Goal: Task Accomplishment & Management: Complete application form

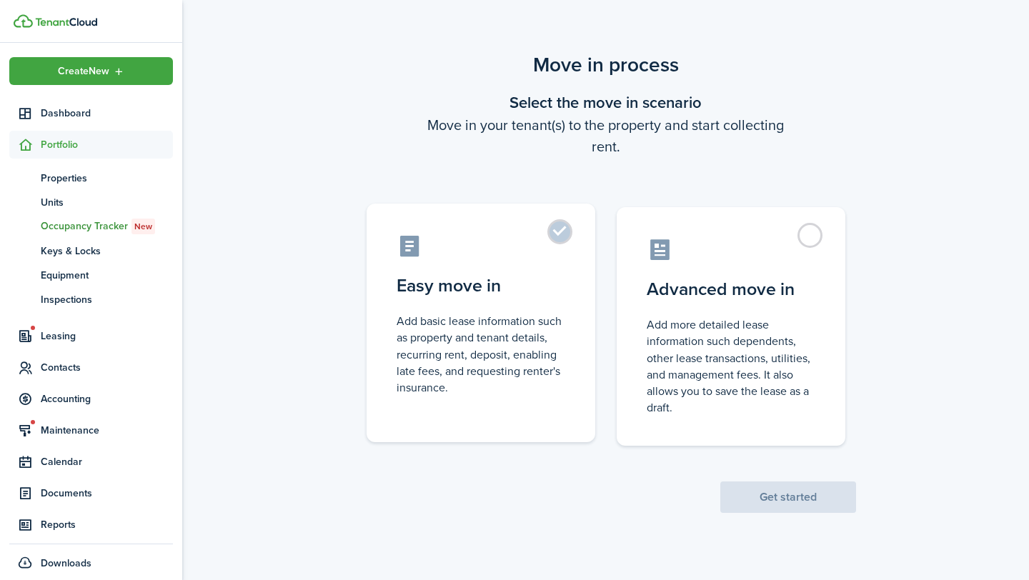
click at [571, 237] on label "Easy move in Add basic lease information such as property and tenant details, r…" at bounding box center [481, 323] width 229 height 239
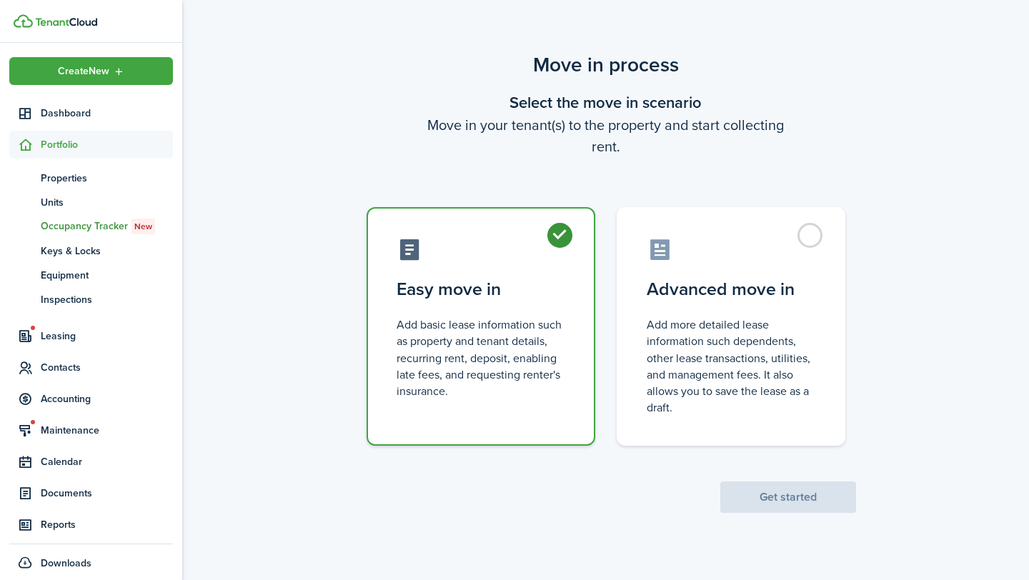
radio input "true"
click at [770, 499] on button "Get started" at bounding box center [788, 497] width 136 height 31
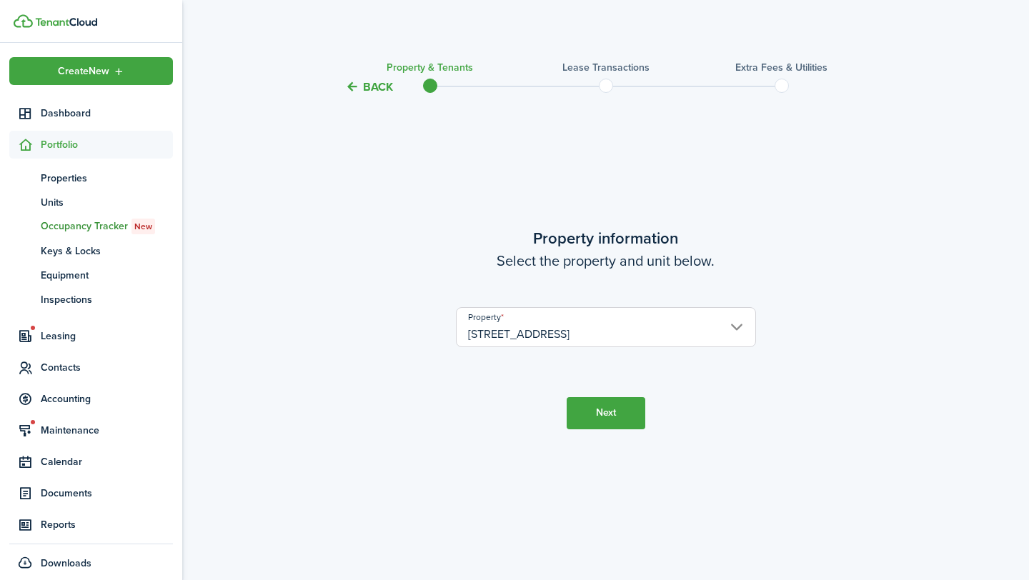
click at [599, 417] on button "Next" at bounding box center [606, 413] width 79 height 32
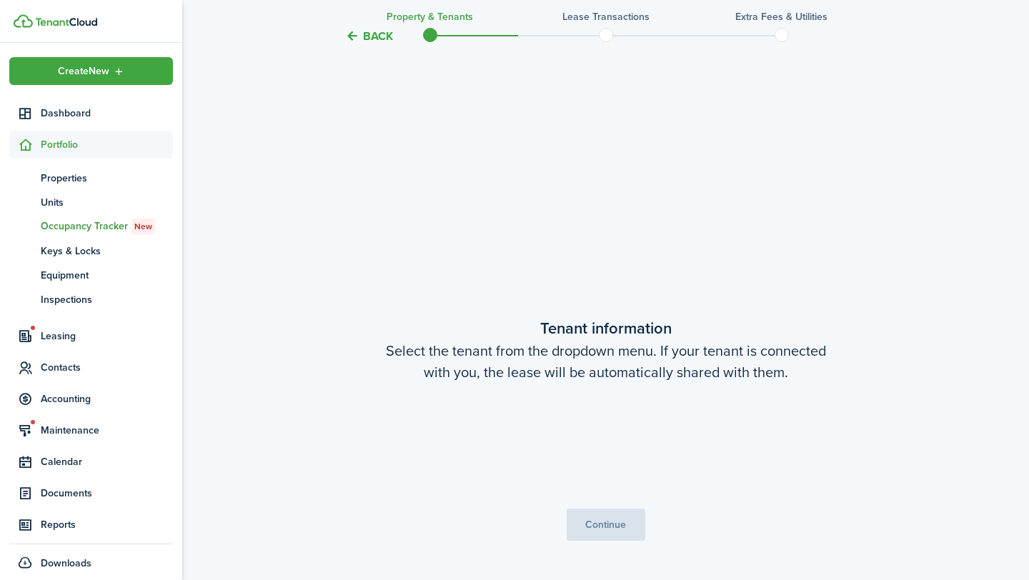
scroll to position [484, 0]
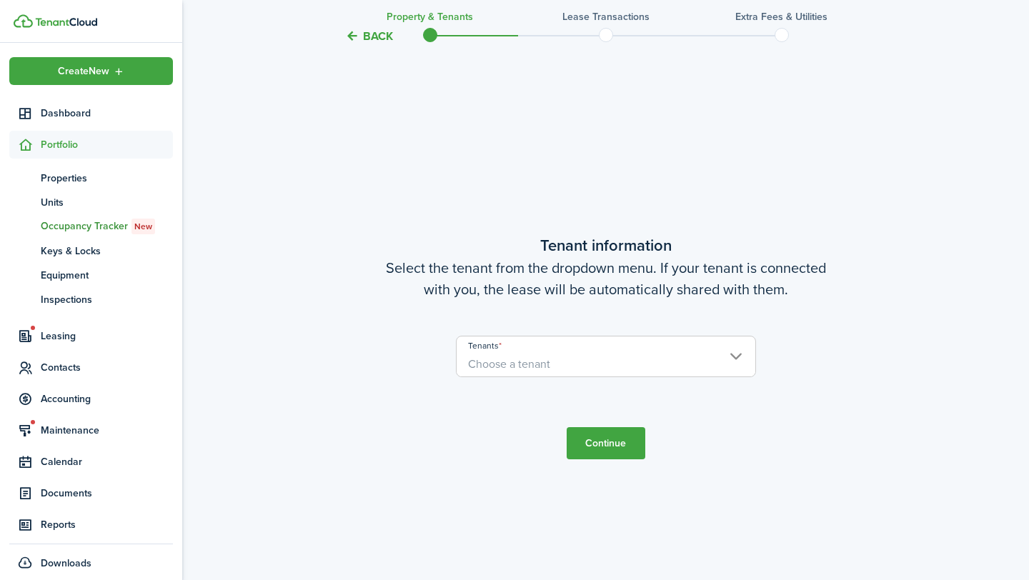
click at [569, 369] on span "Choose a tenant" at bounding box center [606, 364] width 299 height 24
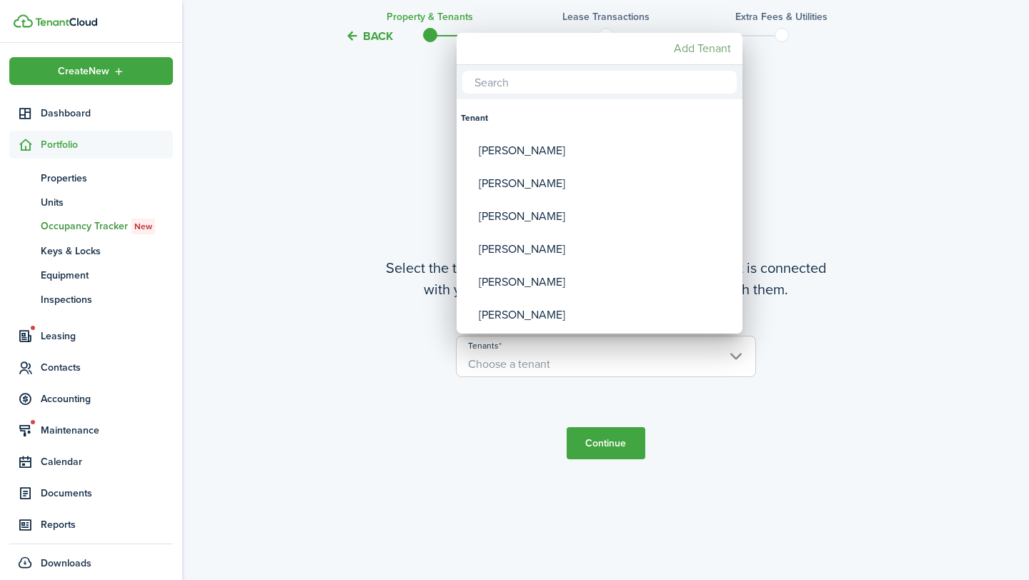
click at [704, 49] on mbsc-button "Add Tenant" at bounding box center [702, 49] width 69 height 26
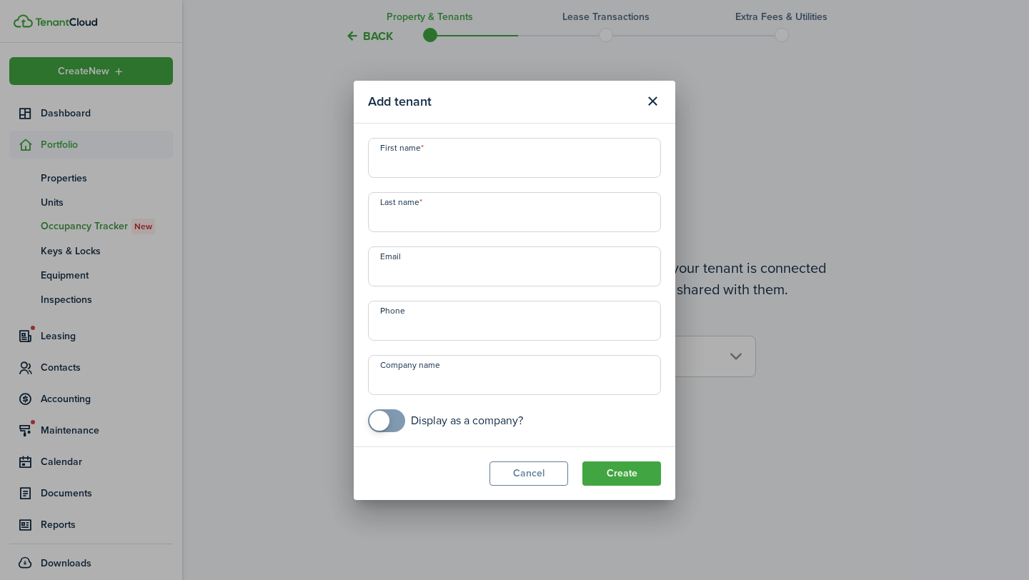
click at [494, 266] on input "Email" at bounding box center [514, 266] width 293 height 40
paste input "‪[PHONE_NUMBER]‬"
type input "‪[PHONE_NUMBER]‬"
click at [494, 265] on input "‪[PHONE_NUMBER]‬" at bounding box center [514, 266] width 293 height 40
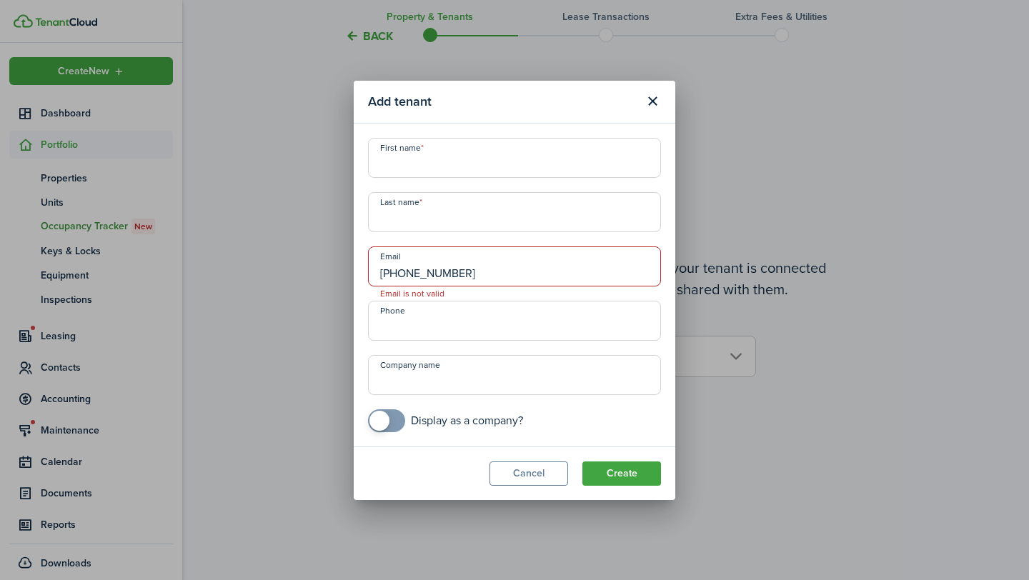
click at [494, 265] on input "‪[PHONE_NUMBER]‬" at bounding box center [514, 266] width 293 height 40
paste input "[EMAIL_ADDRESS][DOMAIN_NAME]"
type input "[EMAIL_ADDRESS][DOMAIN_NAME]"
click at [482, 326] on input "+1" at bounding box center [514, 321] width 293 height 40
paste input "[PHONE_NUMBER]"
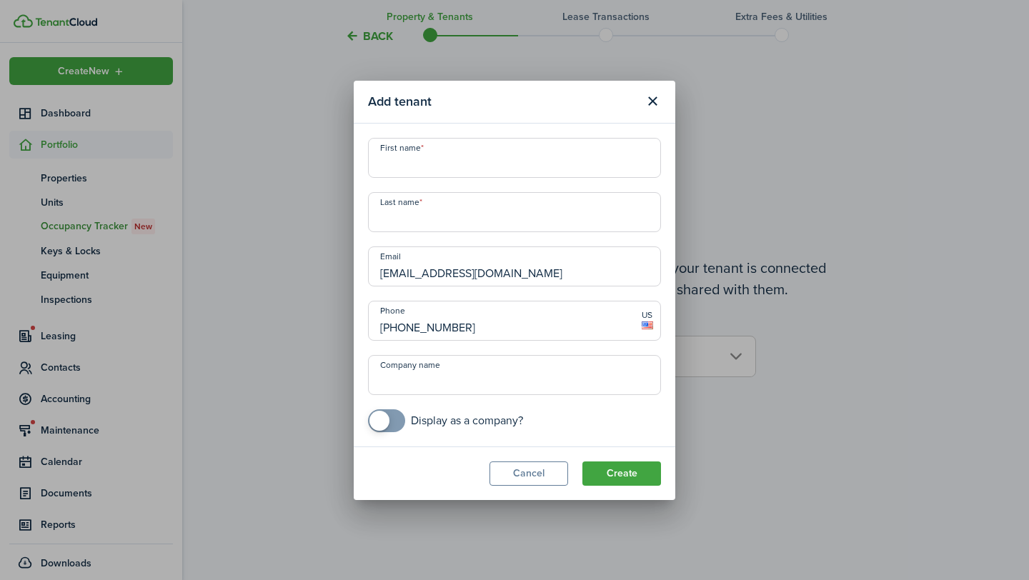
type input "[PHONE_NUMBER]"
click at [485, 214] on input "Last name" at bounding box center [514, 212] width 293 height 40
type input "White"
click at [482, 159] on input "First name" at bounding box center [514, 158] width 293 height 40
paste input "Lameia"
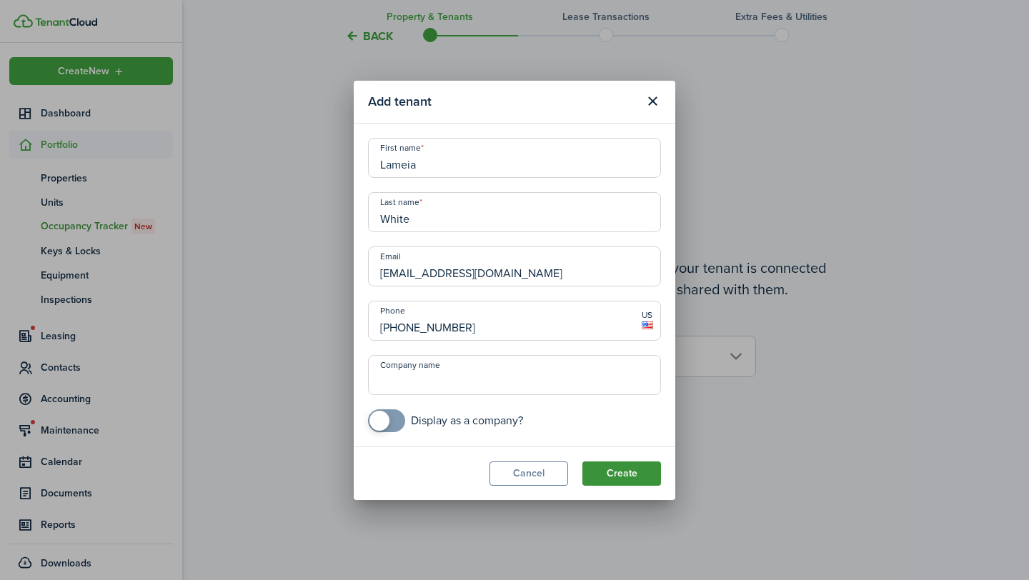
type input "Lameia"
click at [622, 469] on button "Create" at bounding box center [621, 474] width 79 height 24
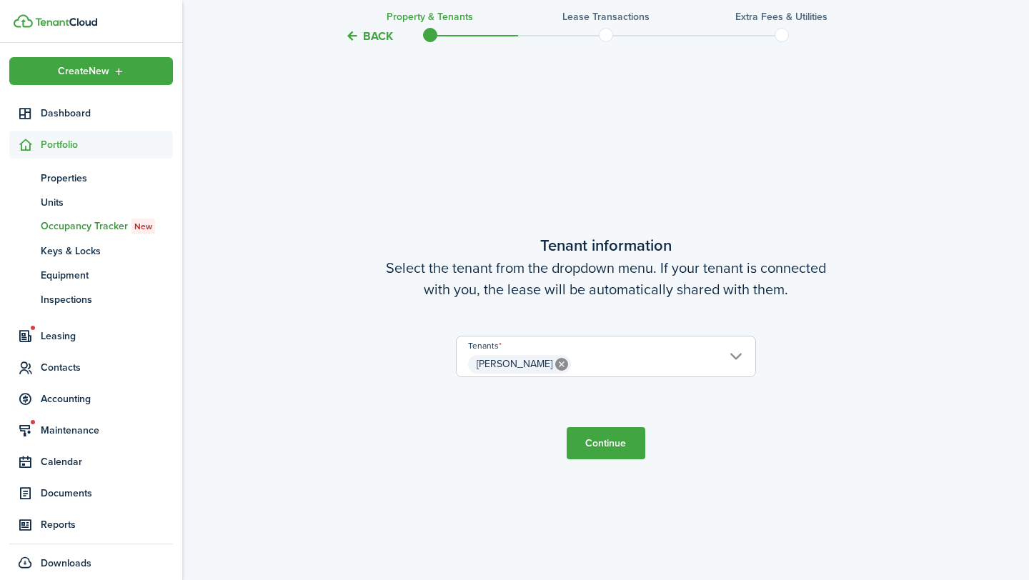
click at [602, 445] on button "Continue" at bounding box center [606, 443] width 79 height 32
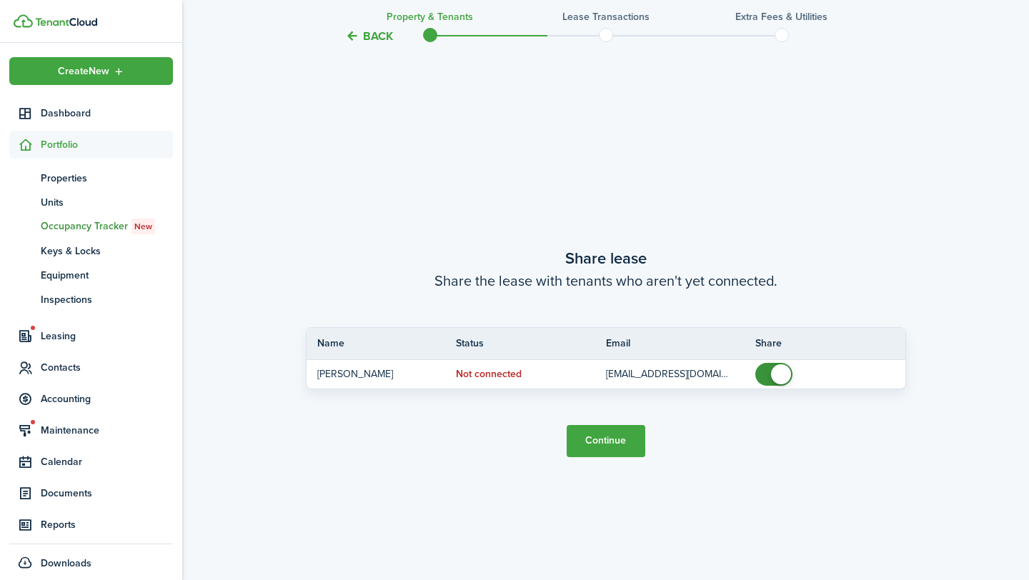
scroll to position [1065, 0]
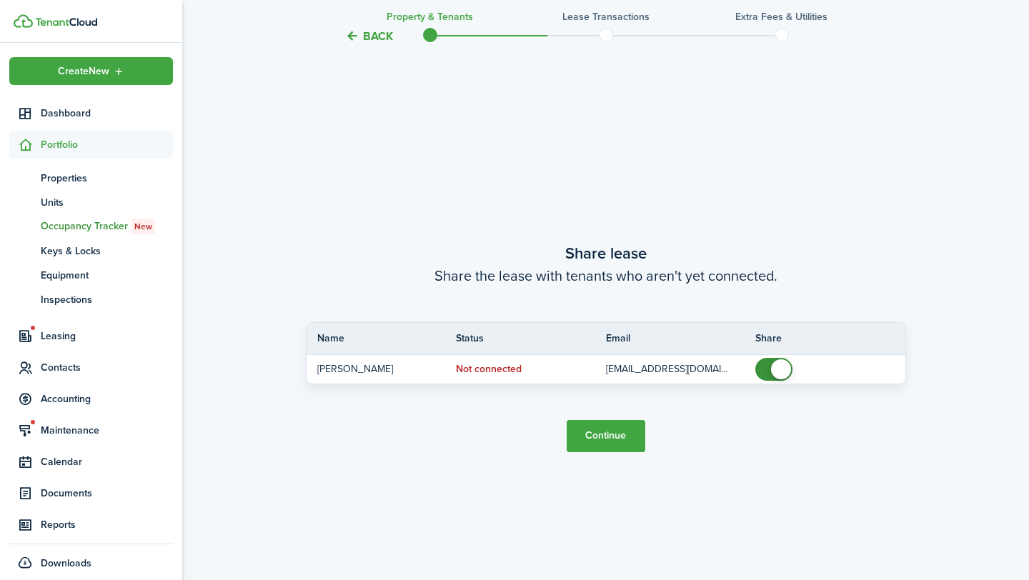
click at [602, 445] on button "Continue" at bounding box center [606, 436] width 79 height 32
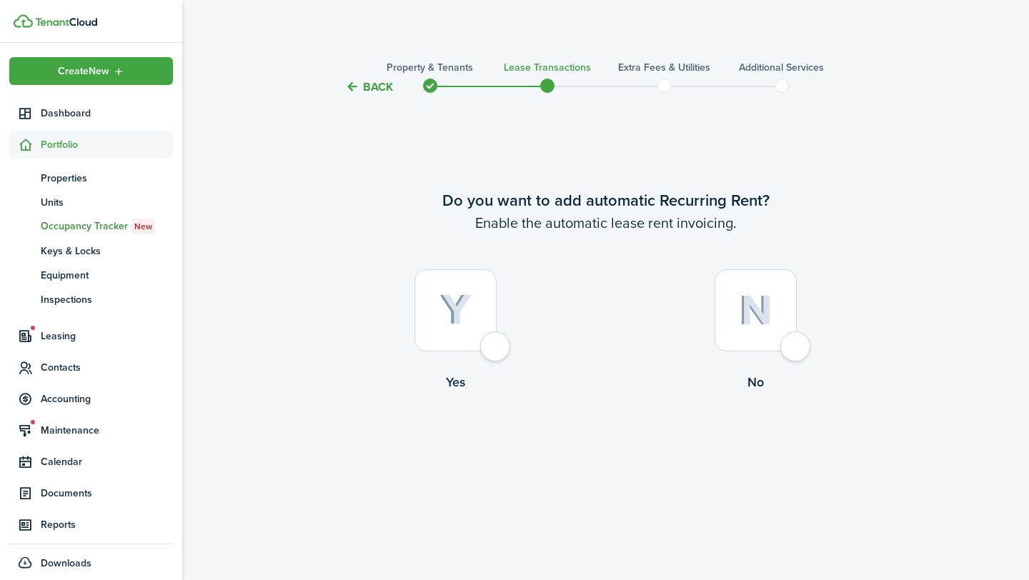
click at [497, 335] on div at bounding box center [455, 310] width 82 height 82
radio input "true"
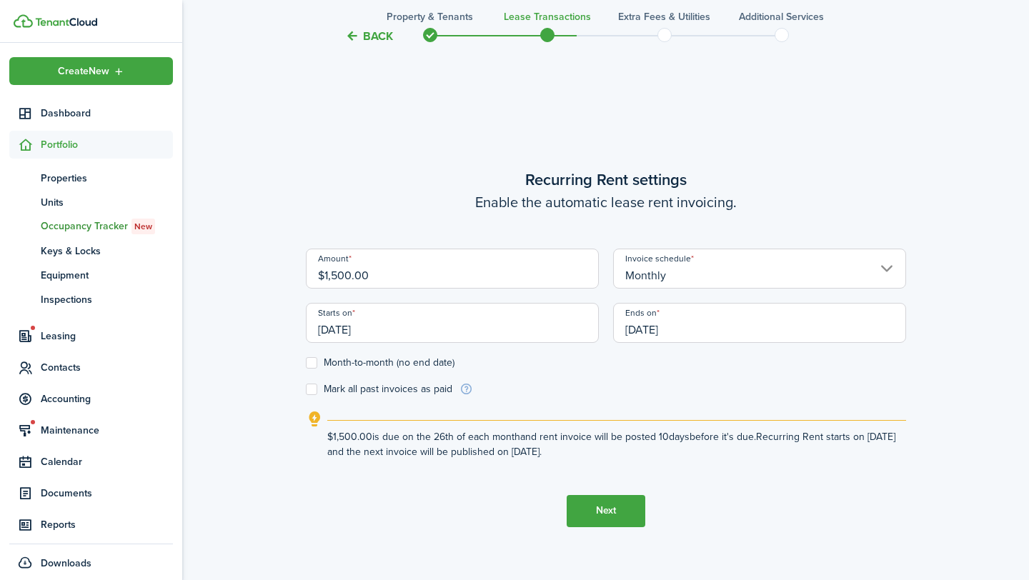
scroll to position [484, 0]
click at [476, 276] on input "$1,500.00" at bounding box center [452, 268] width 293 height 40
click at [482, 334] on input "[DATE]" at bounding box center [452, 322] width 293 height 40
type input "$1,595.00"
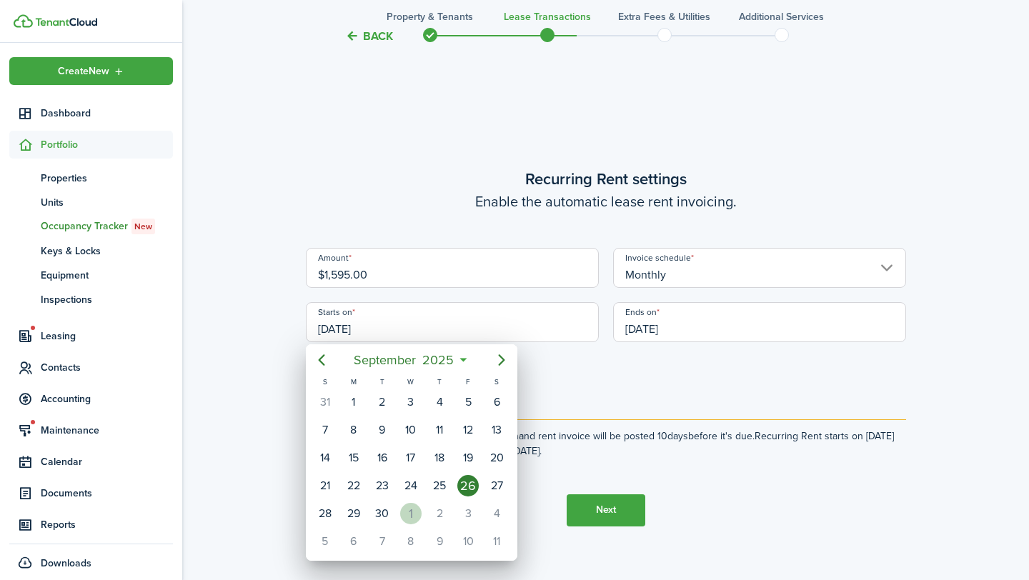
click at [407, 517] on div "1" at bounding box center [410, 513] width 21 height 21
type input "[DATE]"
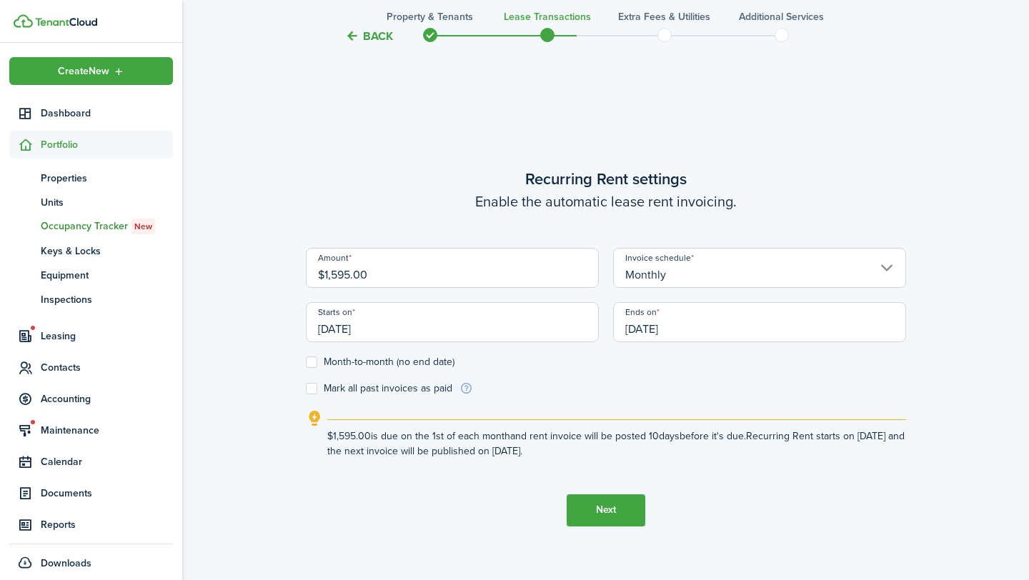
scroll to position [0, 0]
click at [716, 327] on input "[DATE]" at bounding box center [759, 322] width 293 height 40
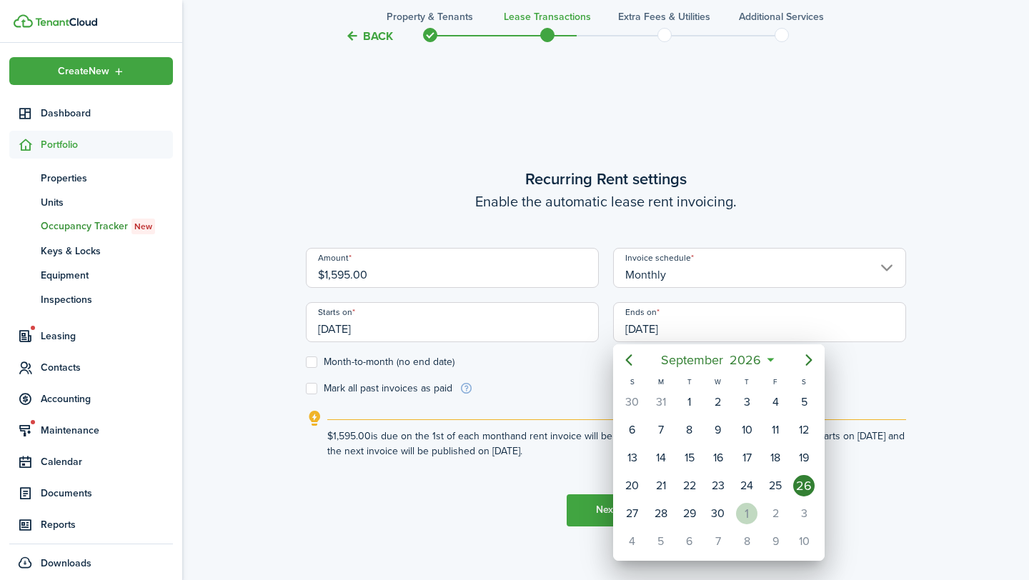
click at [742, 516] on div "1" at bounding box center [746, 513] width 21 height 21
type input "[DATE]"
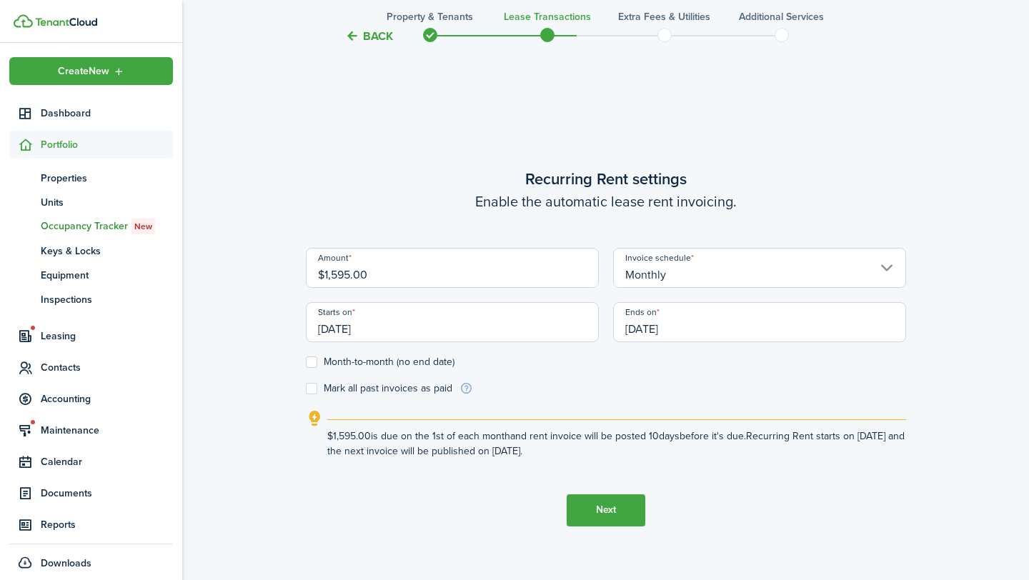
click at [596, 509] on button "Next" at bounding box center [606, 510] width 79 height 32
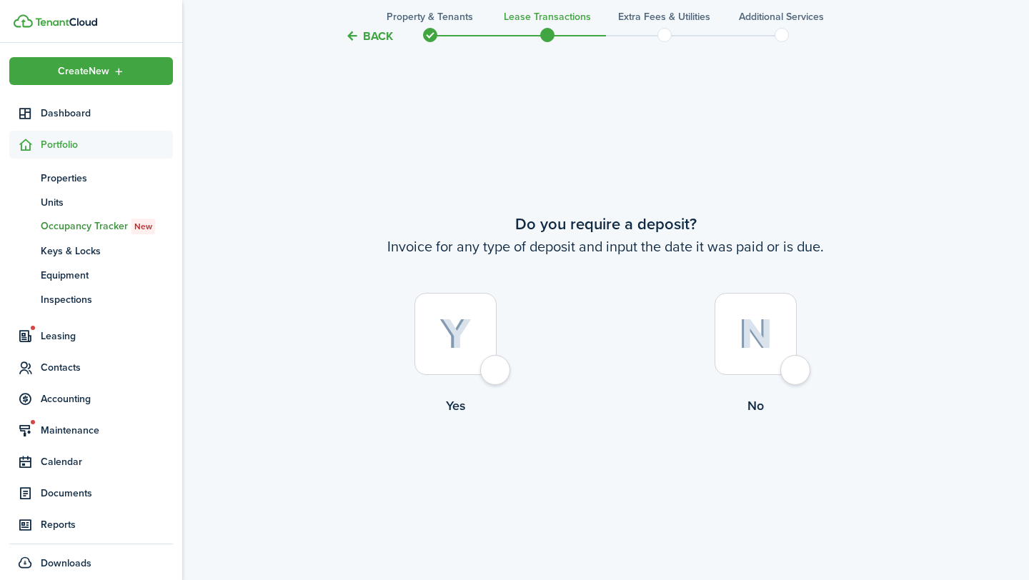
scroll to position [1065, 0]
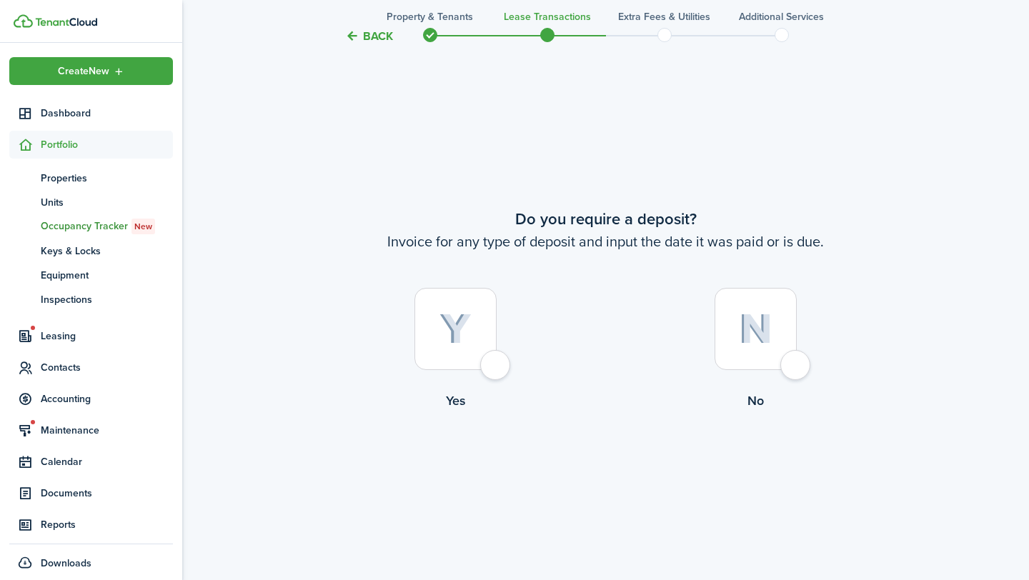
click at [495, 359] on div at bounding box center [455, 329] width 82 height 82
radio input "true"
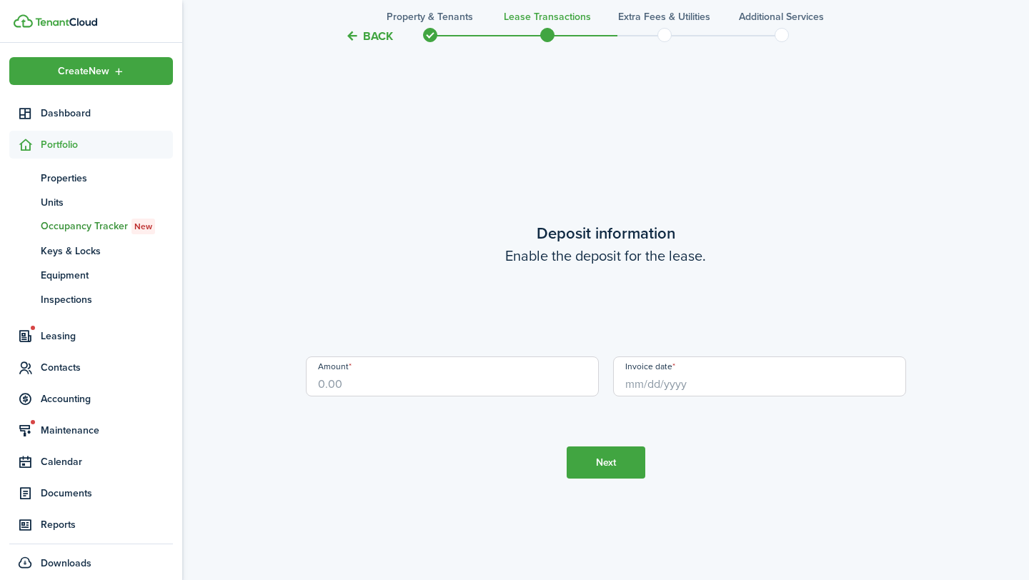
scroll to position [1645, 0]
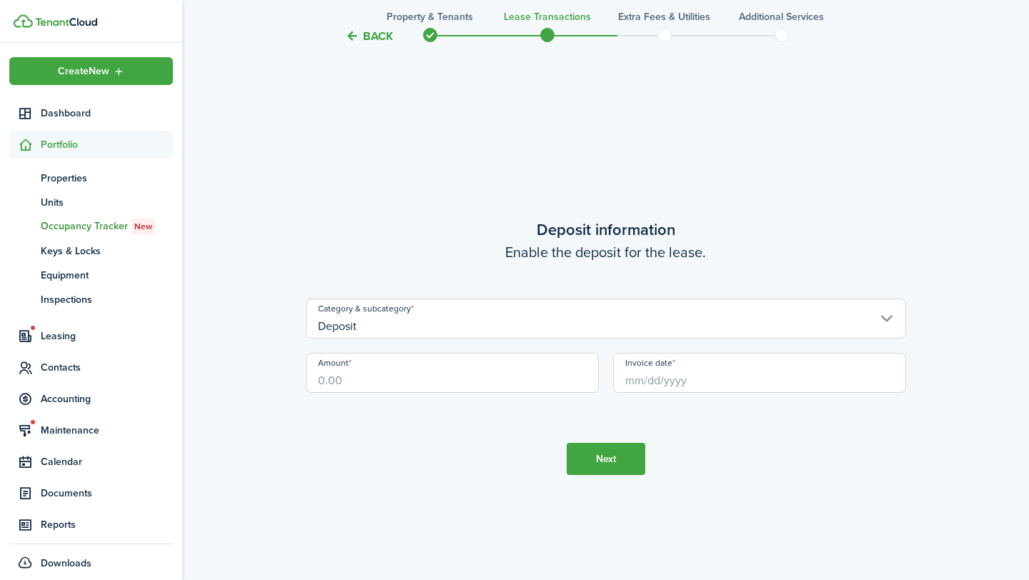
click at [494, 373] on input "Amount" at bounding box center [452, 373] width 293 height 40
click at [707, 378] on input "Invoice date" at bounding box center [759, 373] width 293 height 40
type input "$3,190.00"
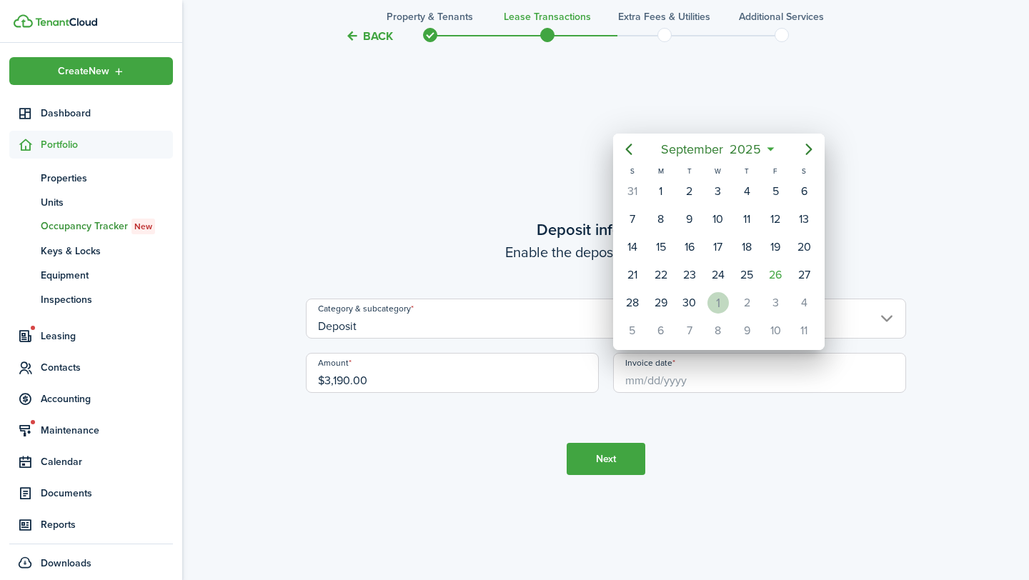
click at [710, 302] on div "1" at bounding box center [717, 302] width 21 height 21
type input "[DATE]"
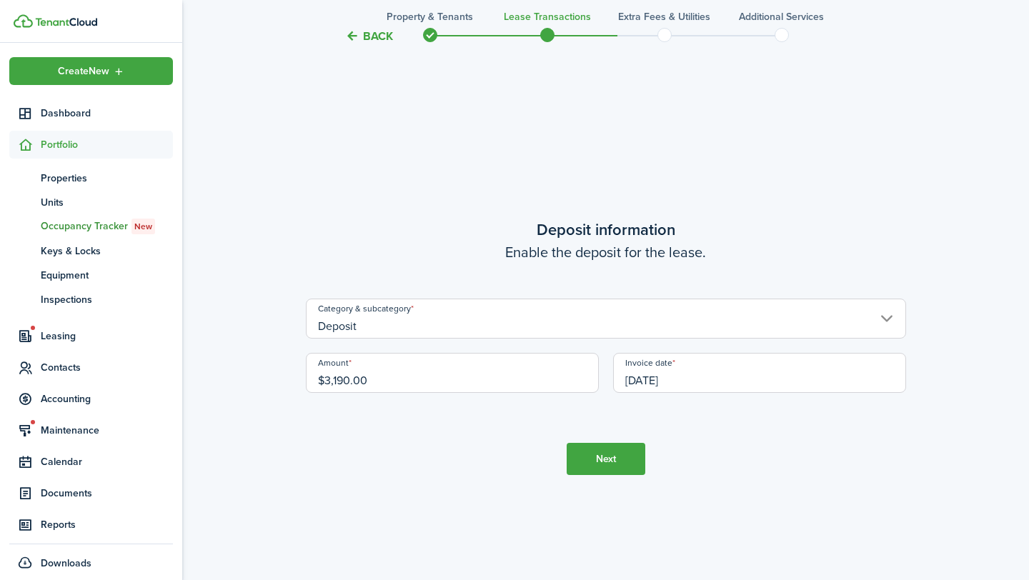
scroll to position [0, 0]
click at [612, 456] on button "Next" at bounding box center [606, 459] width 79 height 32
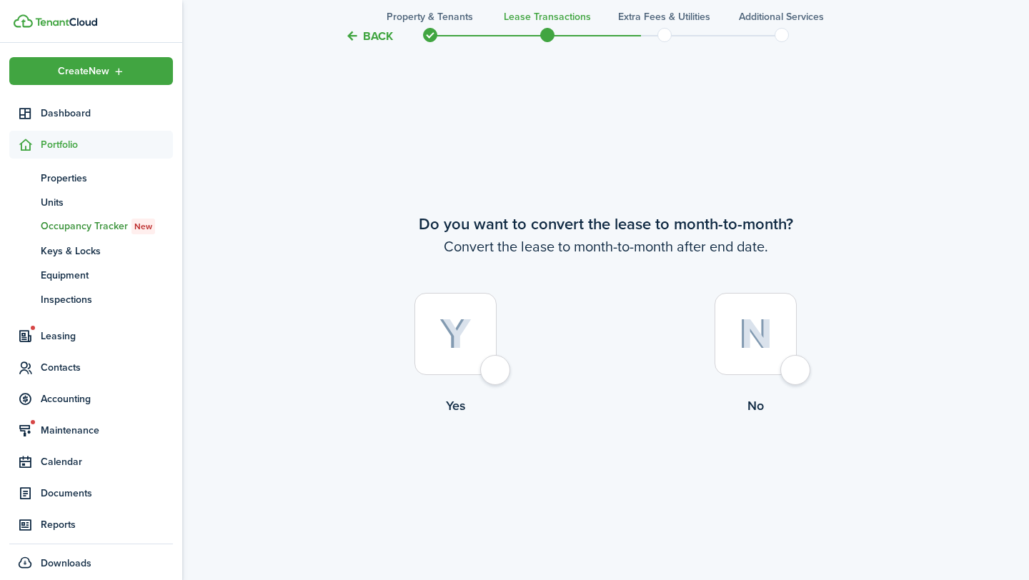
scroll to position [2225, 0]
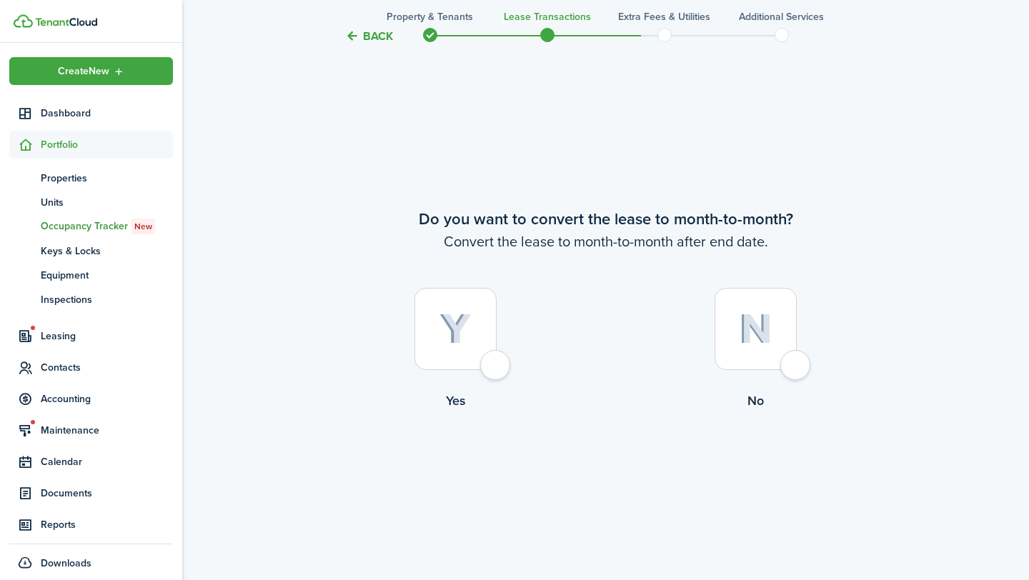
click at [497, 366] on div at bounding box center [455, 329] width 82 height 82
radio input "true"
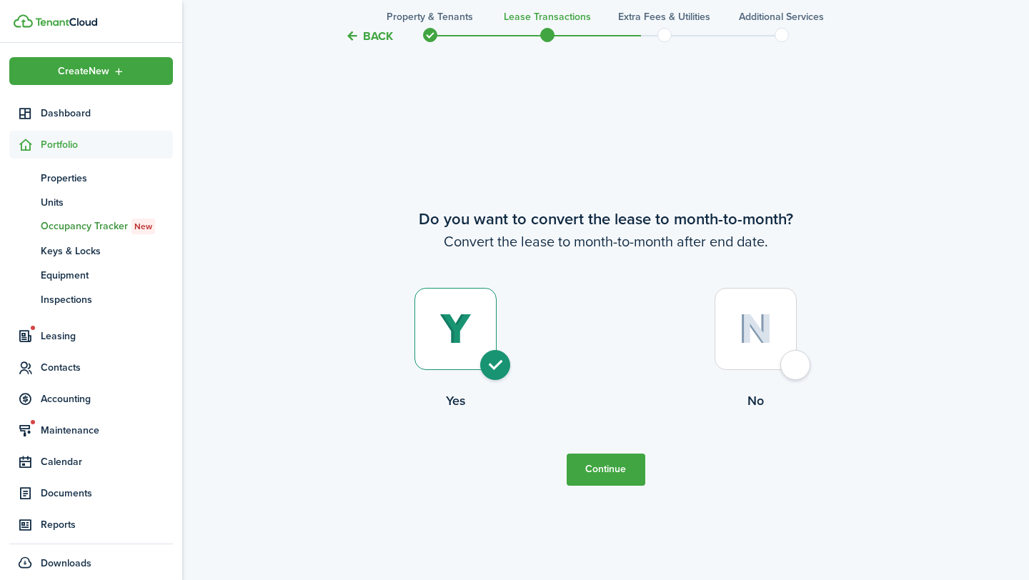
click at [599, 469] on button "Continue" at bounding box center [606, 470] width 79 height 32
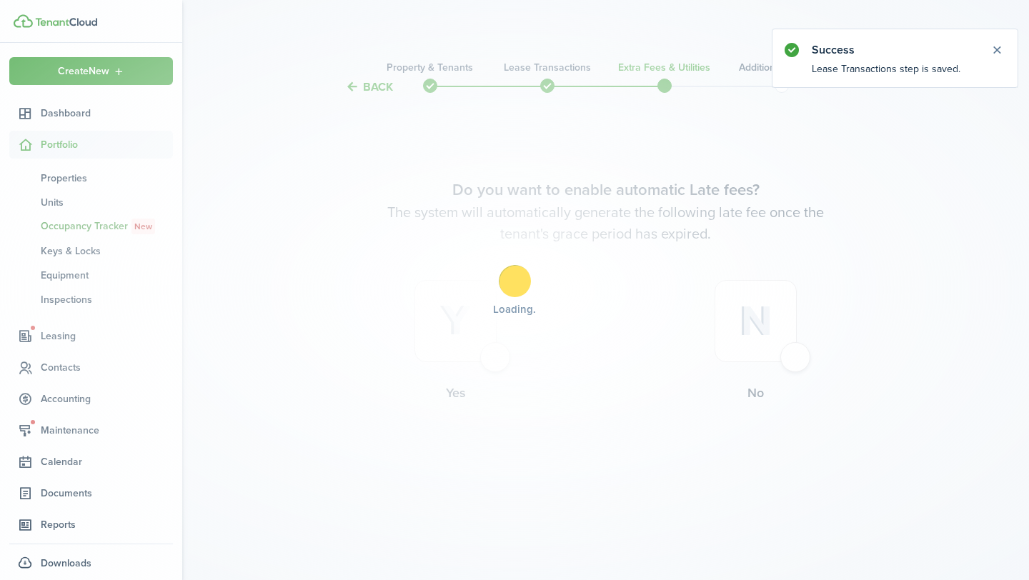
scroll to position [0, 0]
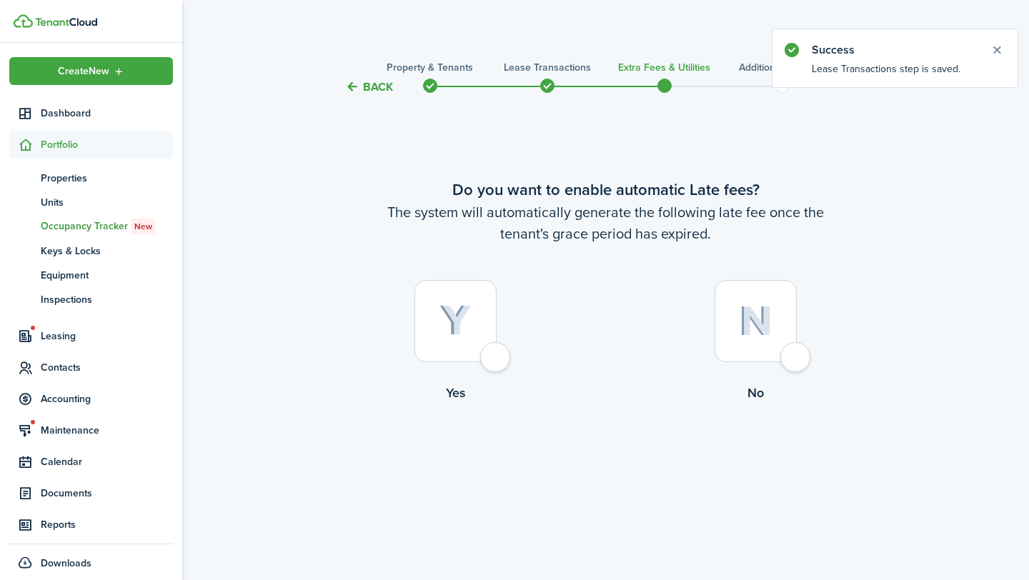
click at [497, 356] on div at bounding box center [455, 321] width 82 height 82
radio input "true"
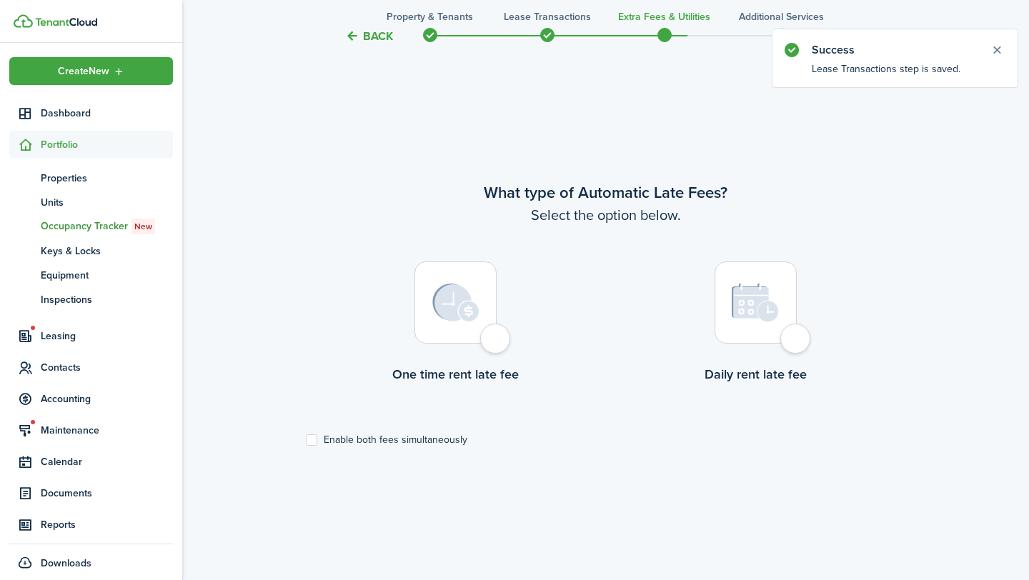
scroll to position [484, 0]
click at [491, 339] on div at bounding box center [455, 302] width 82 height 82
radio input "true"
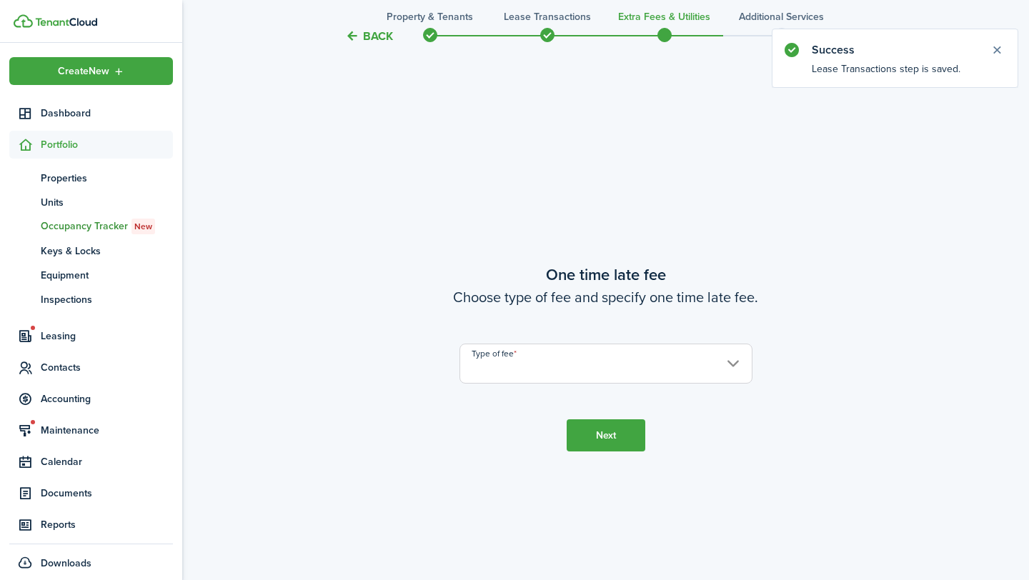
scroll to position [1065, 0]
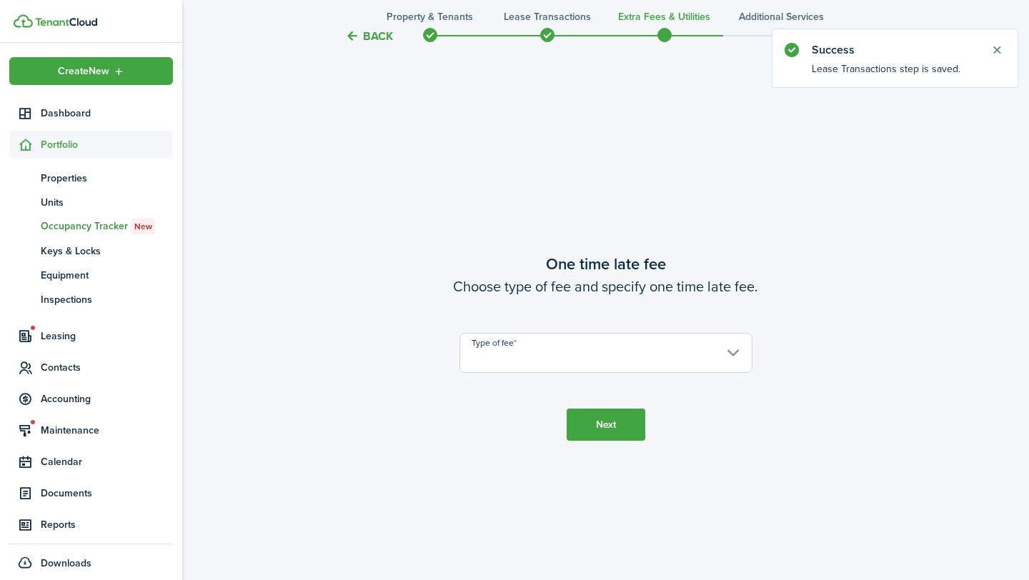
click at [515, 355] on input "Type of fee" at bounding box center [605, 353] width 293 height 40
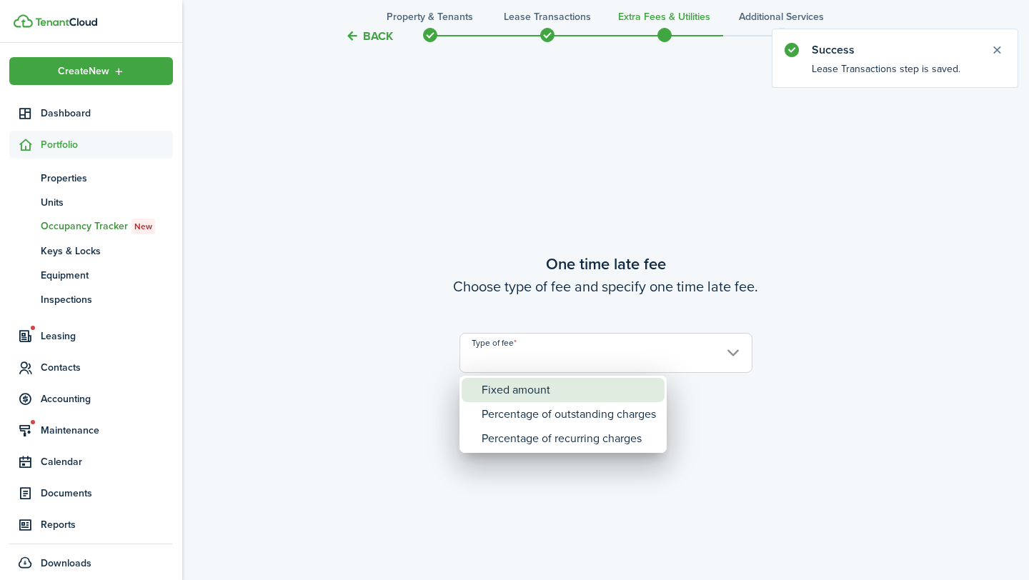
click at [529, 387] on div "Fixed amount" at bounding box center [569, 390] width 174 height 24
type input "Fixed amount"
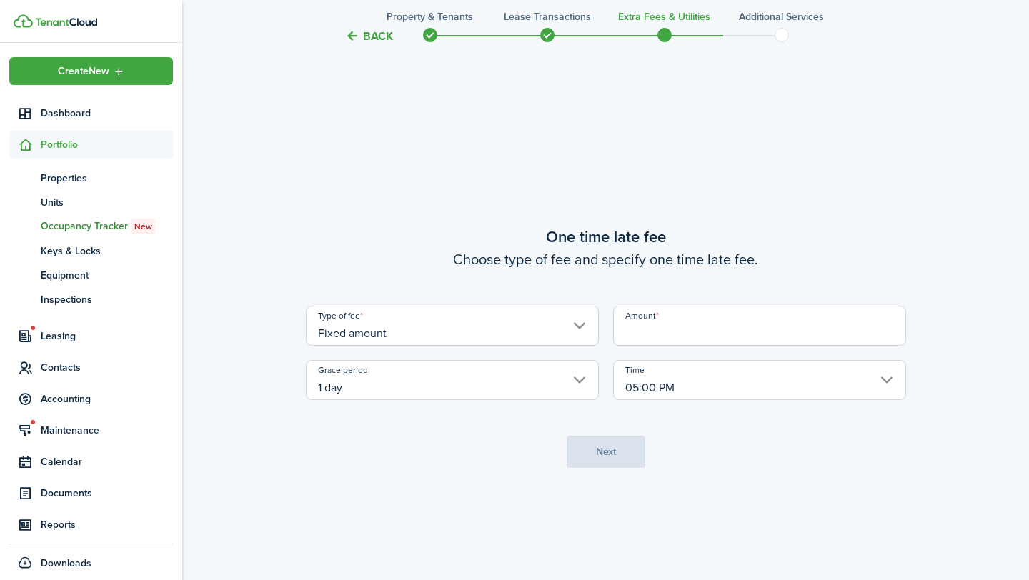
click at [679, 327] on input "Amount" at bounding box center [759, 326] width 293 height 40
type input "$100.00"
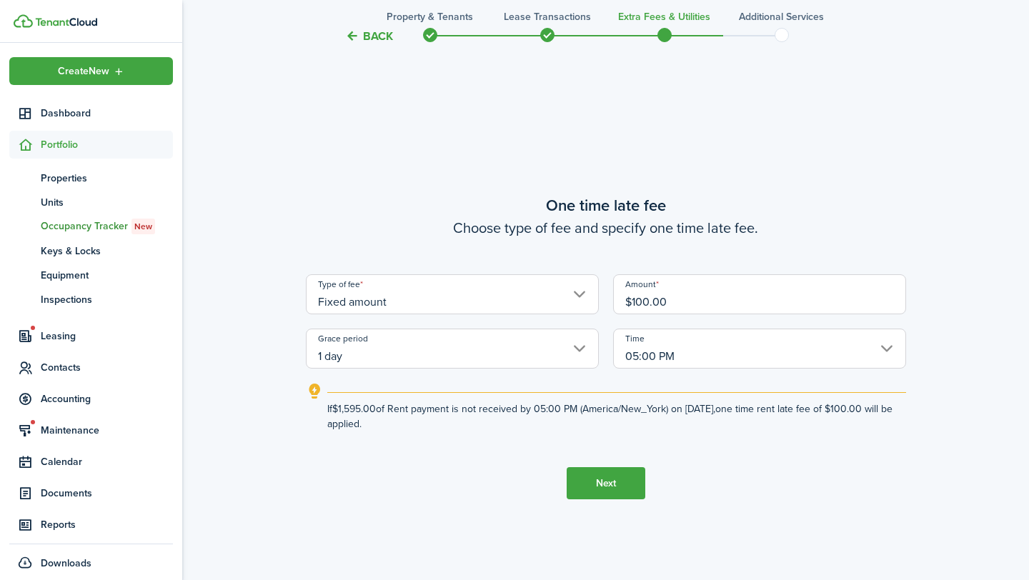
click at [608, 482] on button "Next" at bounding box center [606, 483] width 79 height 32
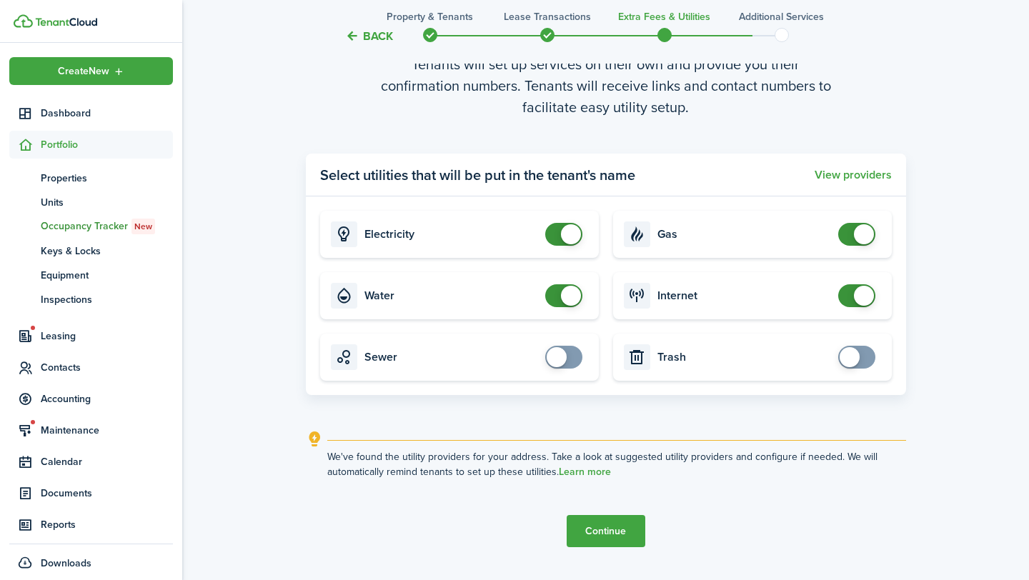
scroll to position [1716, 0]
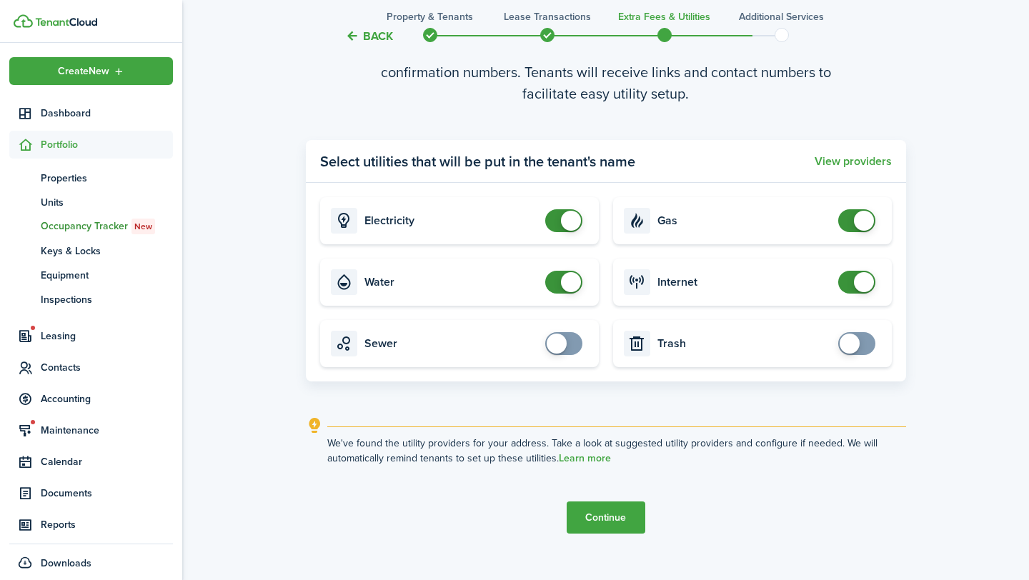
click at [612, 518] on button "Continue" at bounding box center [606, 518] width 79 height 32
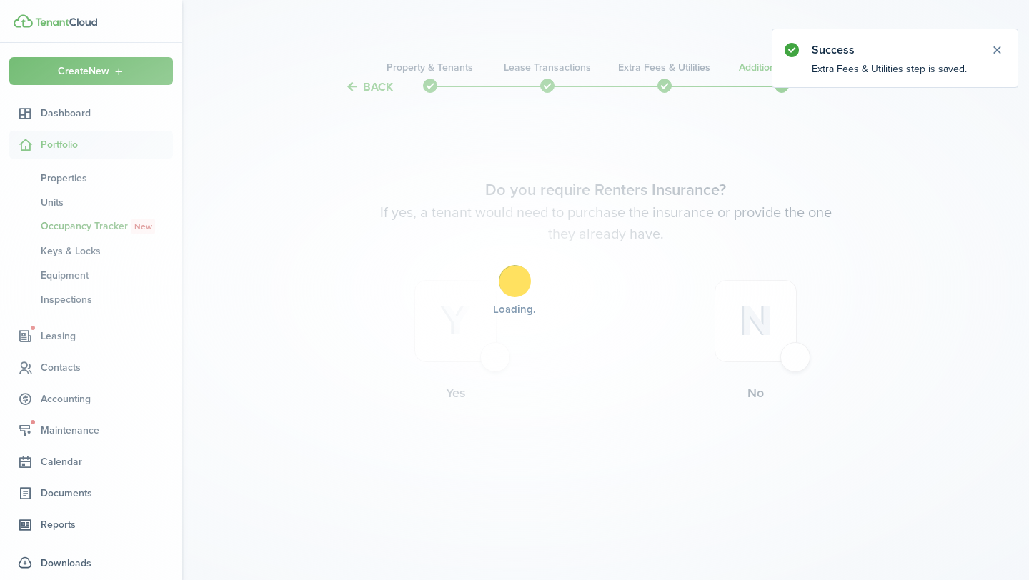
scroll to position [0, 0]
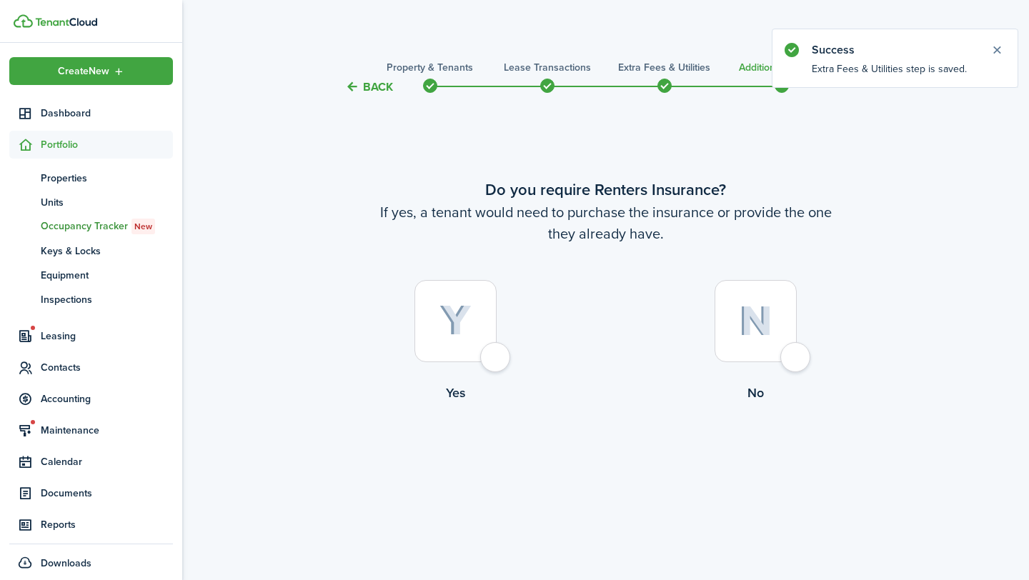
click at [810, 359] on label "No" at bounding box center [756, 344] width 300 height 129
radio input "true"
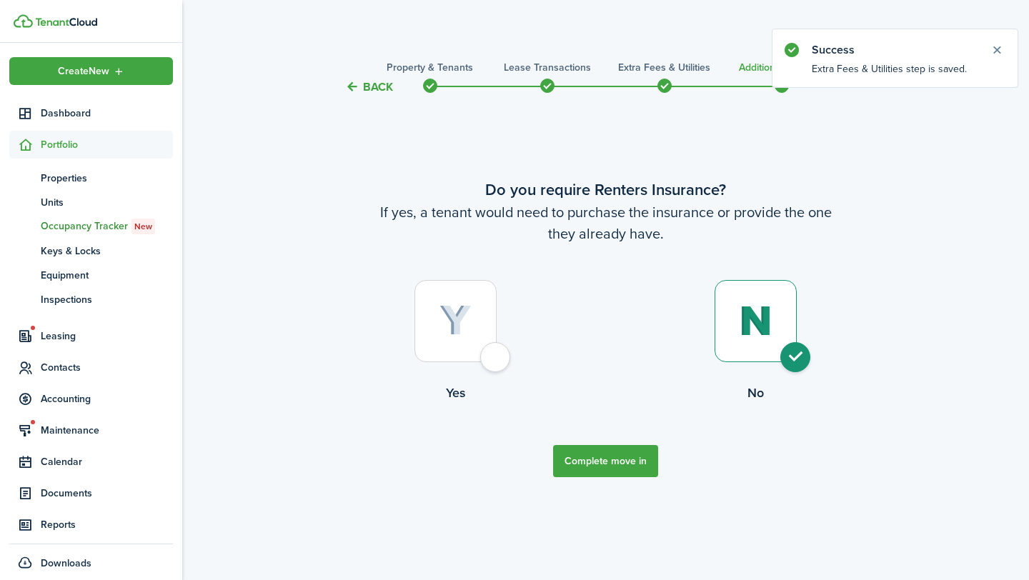
click at [601, 473] on button "Complete move in" at bounding box center [605, 461] width 105 height 32
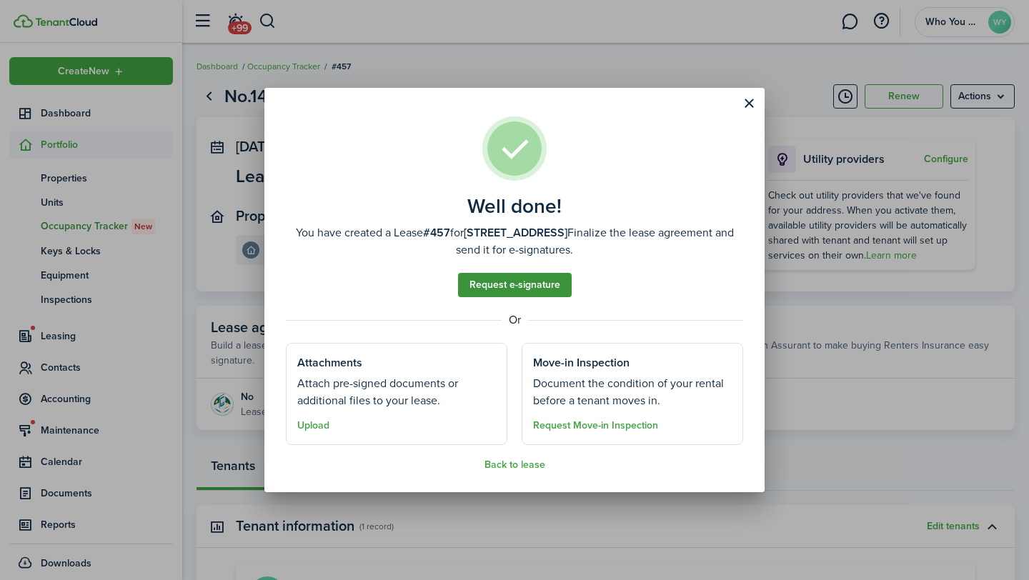
click at [502, 287] on link "Request e-signature" at bounding box center [515, 285] width 114 height 24
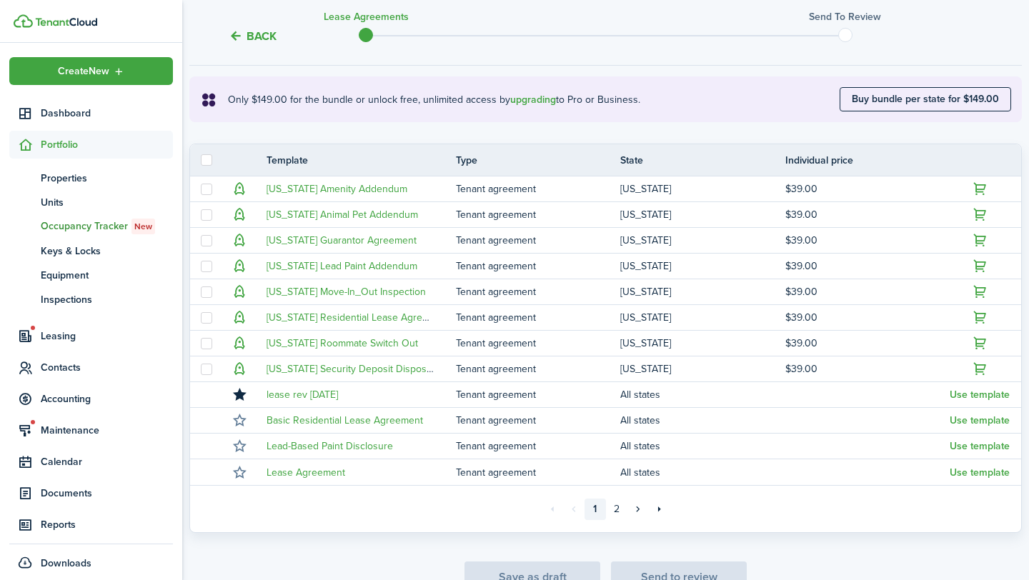
scroll to position [244, 0]
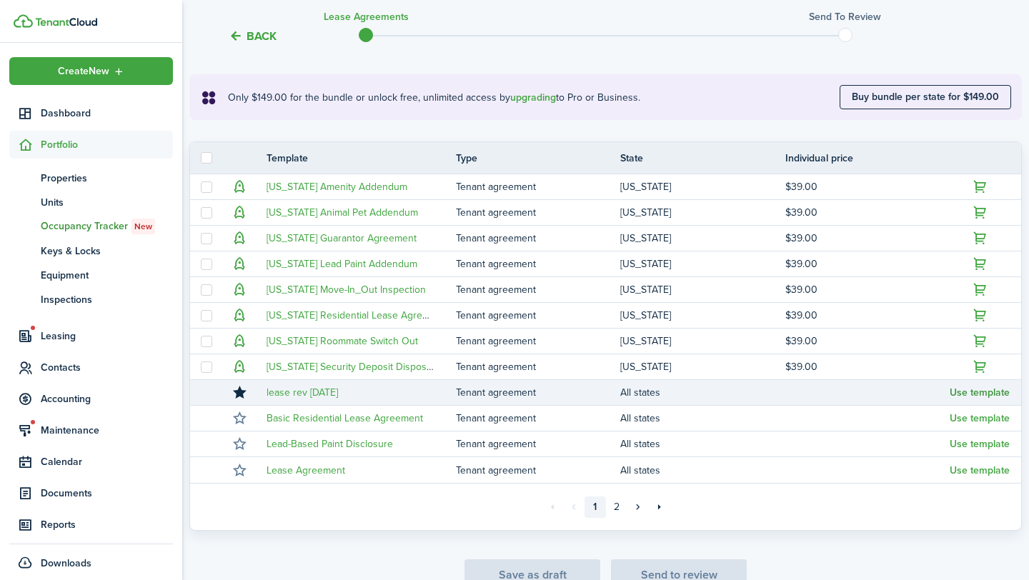
click at [964, 394] on button "Use template" at bounding box center [980, 392] width 60 height 11
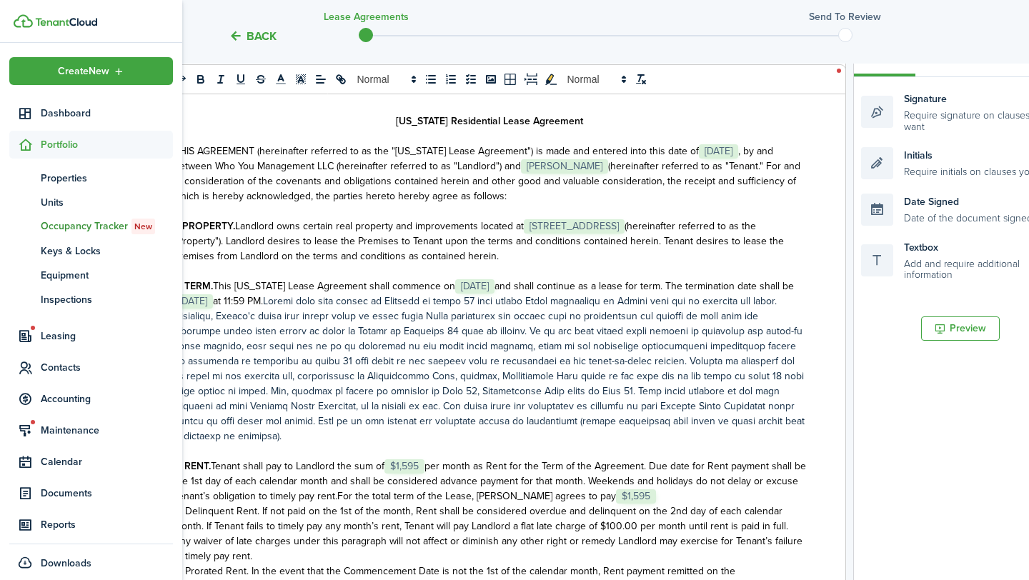
click at [614, 497] on p "3. RENT. Tenant shall pay to Landlord the sum of ﻿ $1,595 ﻿ per month as Rent f…" at bounding box center [490, 481] width 632 height 45
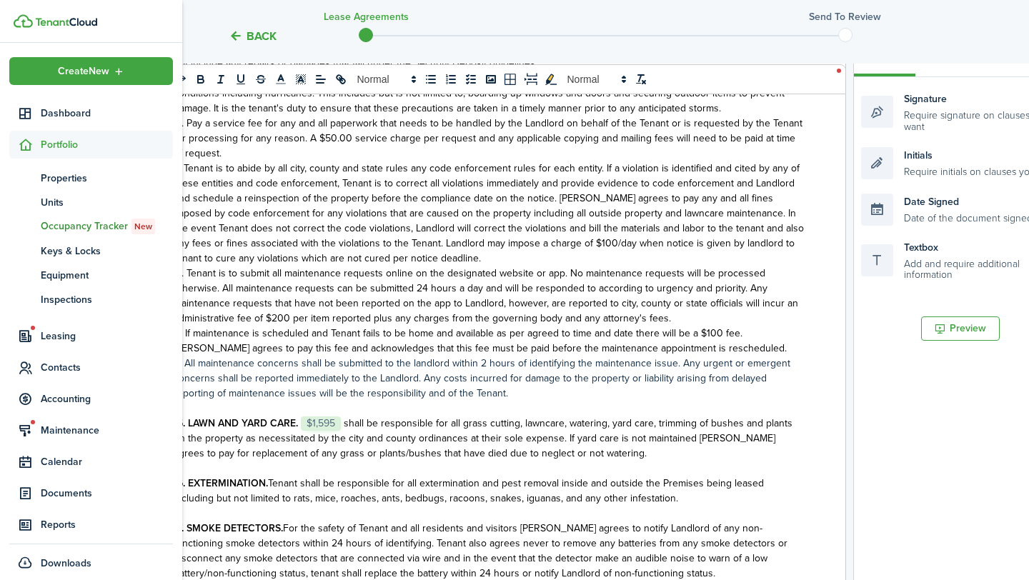
scroll to position [2338, 0]
click at [342, 417] on span at bounding box center [342, 424] width 3 height 15
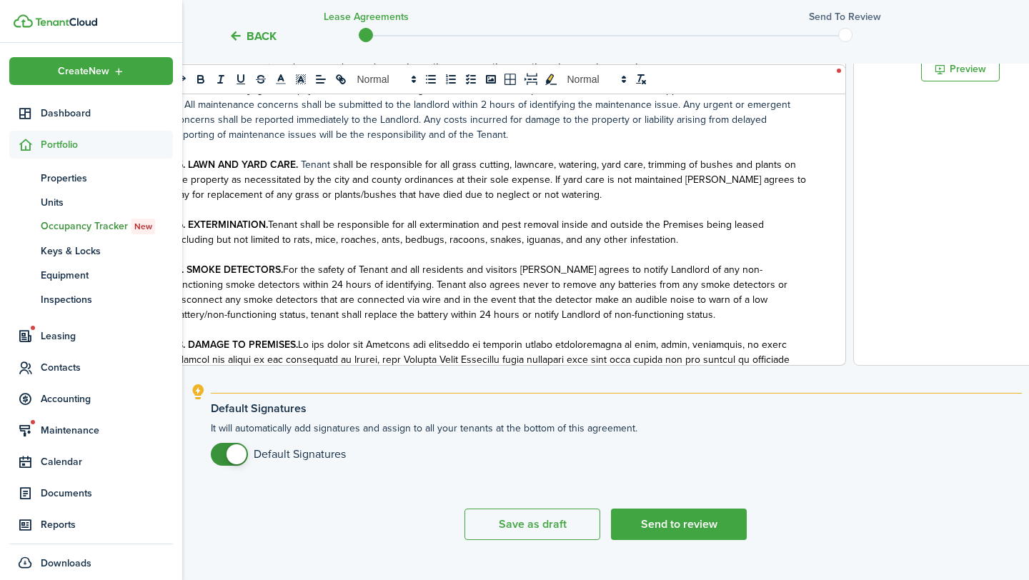
scroll to position [531, 0]
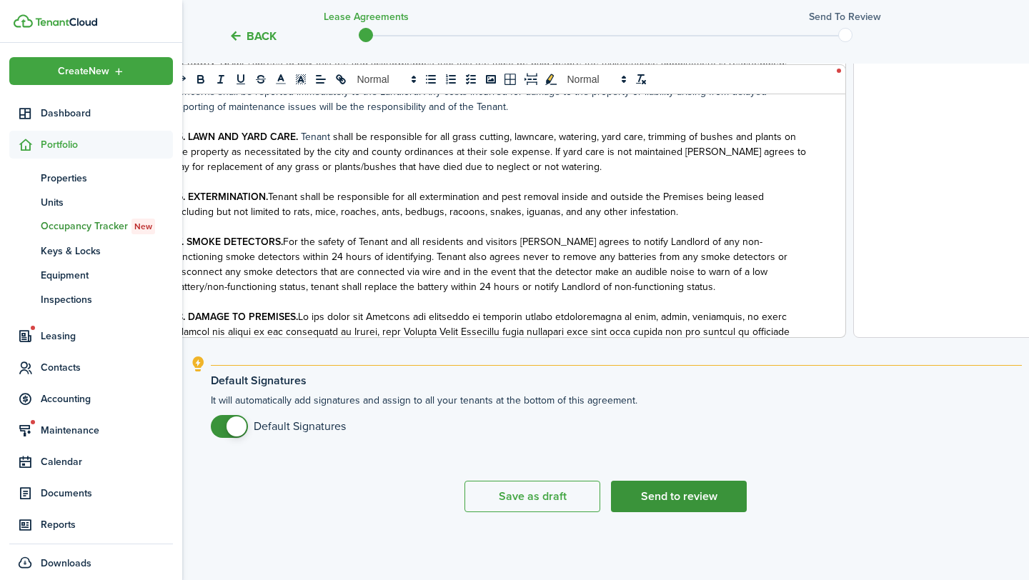
click at [695, 499] on button "Send to review" at bounding box center [679, 496] width 136 height 31
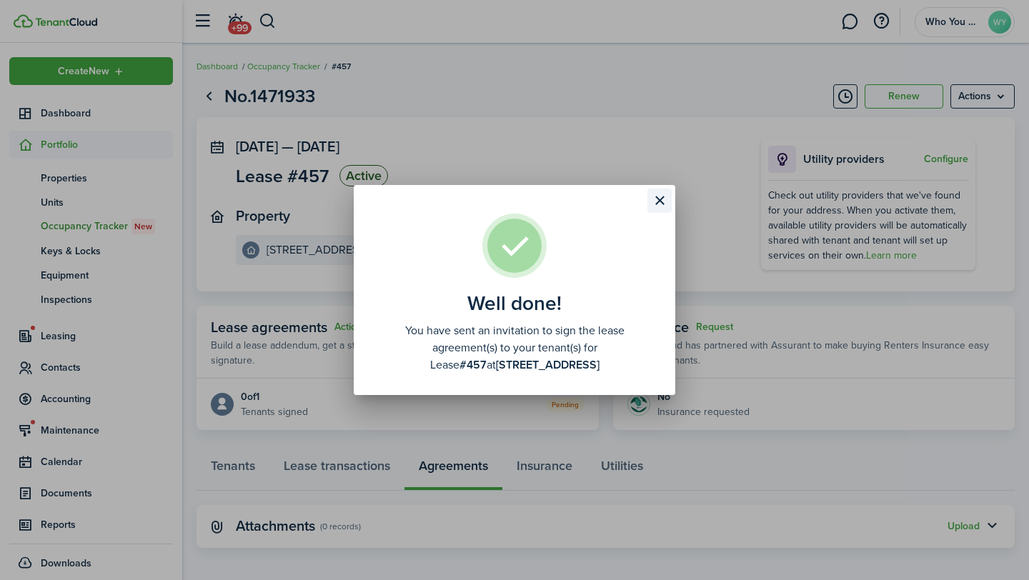
click at [660, 206] on button "Close modal" at bounding box center [659, 201] width 24 height 24
